Goal: Transaction & Acquisition: Purchase product/service

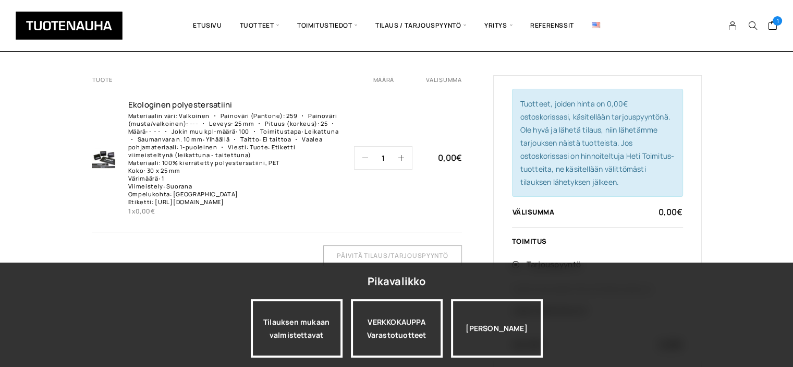
scroll to position [64, 0]
click at [759, 155] on div "Tilaus Tuote Määrä Välisumma Ekologinen polyestersatiin­i Materiaalin väri: Val…" at bounding box center [396, 242] width 793 height 467
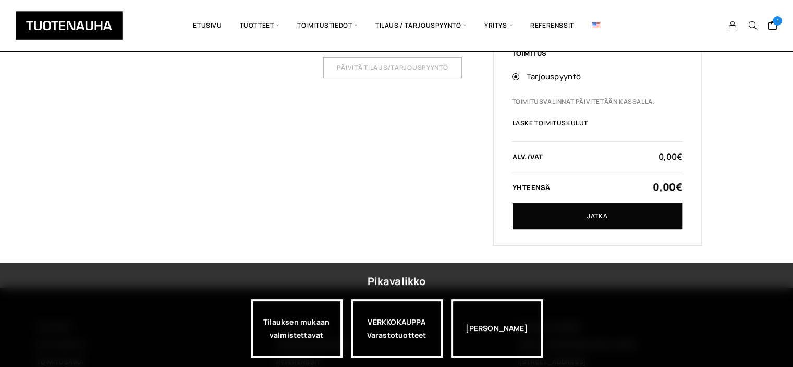
scroll to position [265, 0]
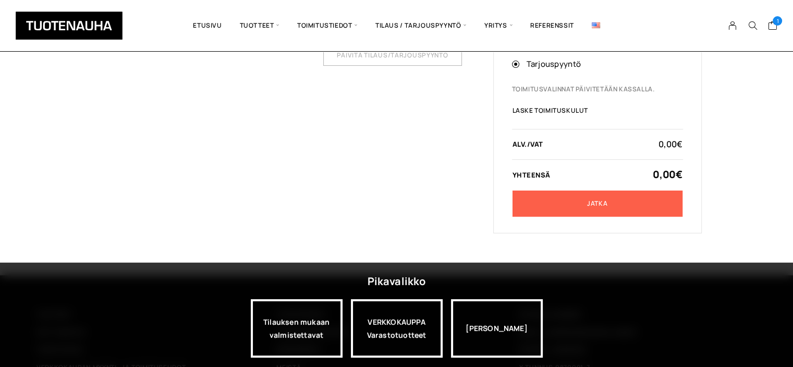
click at [595, 206] on link "Jatka" at bounding box center [598, 203] width 170 height 26
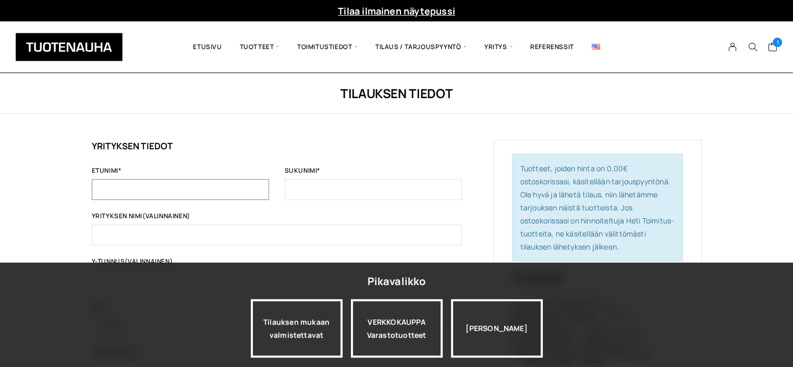
click at [156, 192] on input "Etunimi *" at bounding box center [180, 189] width 177 height 21
type input "Elina"
type input "Venho"
type input "Staffaksenkuja 1 D 45"
type input "Vantaa"
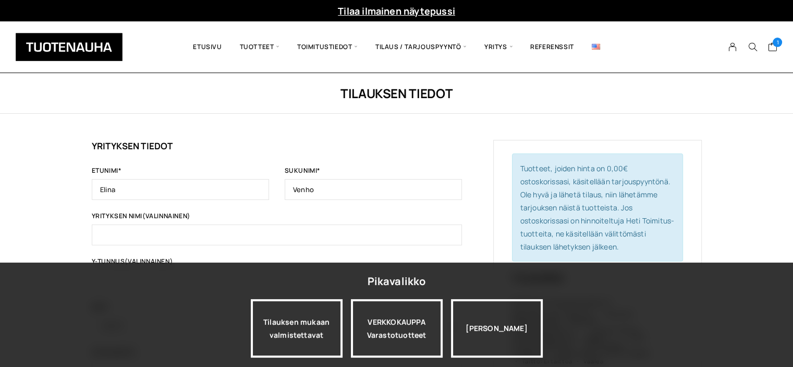
type input "01300"
type input "+358409659349"
click at [422, 185] on input "Venho" at bounding box center [373, 189] width 177 height 21
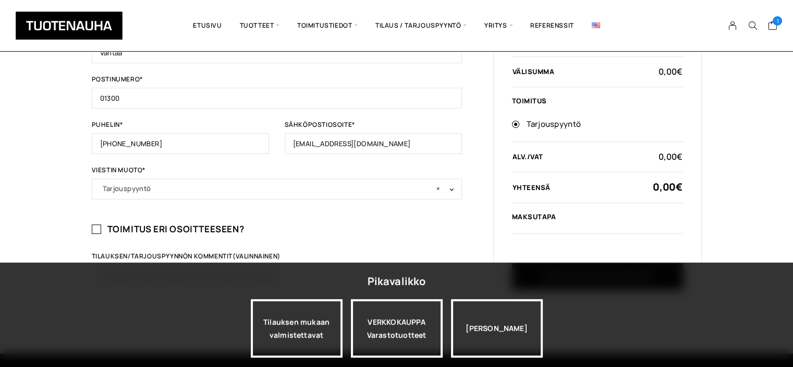
scroll to position [398, 0]
click at [382, 139] on input "elina.i.venho@gmail.com" at bounding box center [373, 142] width 177 height 21
click at [306, 142] on input "elina.i.venho@outlook.com" at bounding box center [373, 142] width 177 height 21
type input "elina.i.venho@outlook.com"
click at [52, 181] on div "Tilauksen tiedot Yrityksen tiedot Etunimi * Elina Sukunimi * Venho Yrityksen ni…" at bounding box center [396, 13] width 793 height 677
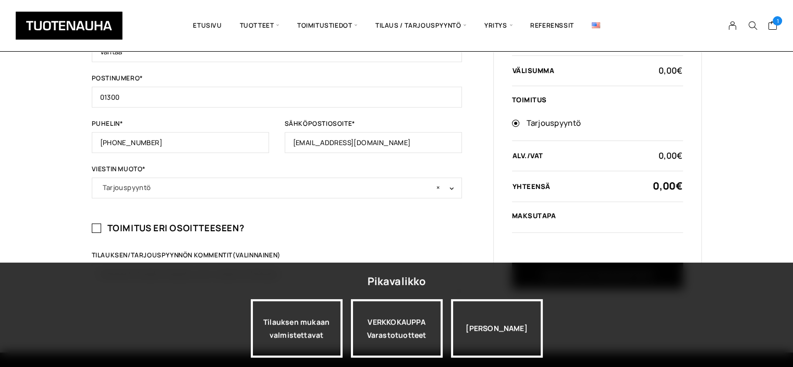
click at [450, 187] on b at bounding box center [450, 187] width 0 height 0
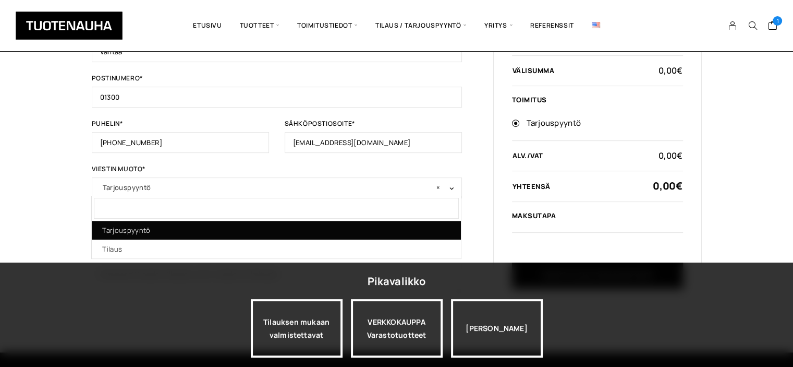
click at [450, 187] on b at bounding box center [450, 187] width 0 height 0
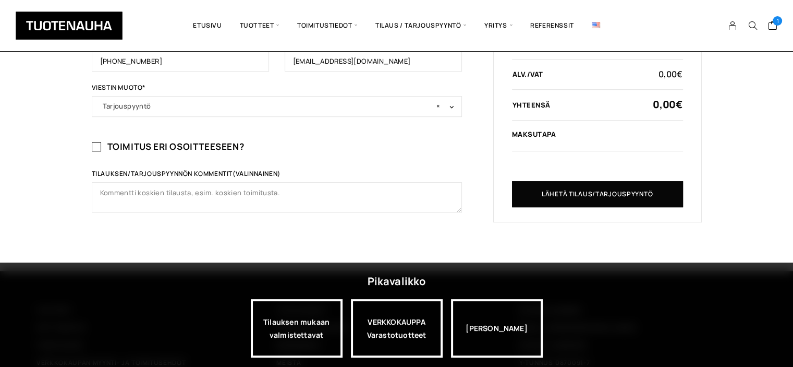
scroll to position [481, 0]
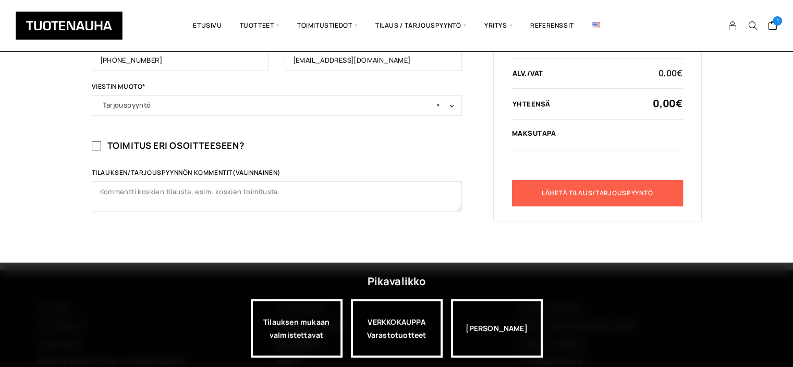
click at [610, 206] on button "Lähetä tilaus/tarjouspyyntö" at bounding box center [597, 193] width 171 height 26
